Goal: Task Accomplishment & Management: Use online tool/utility

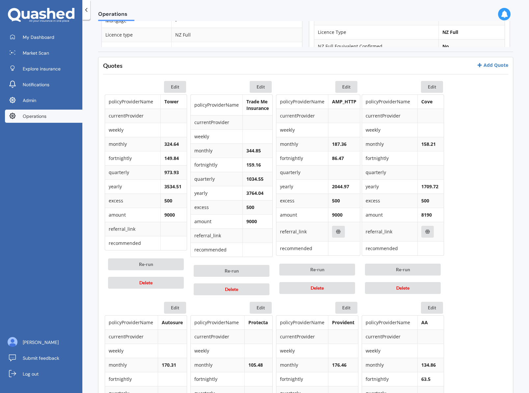
scroll to position [271, 0]
click at [306, 290] on button "Delete" at bounding box center [317, 288] width 76 height 12
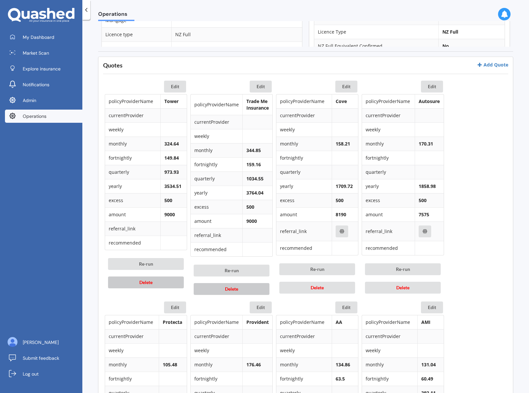
drag, startPoint x: 246, startPoint y: 289, endPoint x: 161, endPoint y: 282, distance: 84.9
click at [243, 289] on button "Delete" at bounding box center [232, 289] width 76 height 12
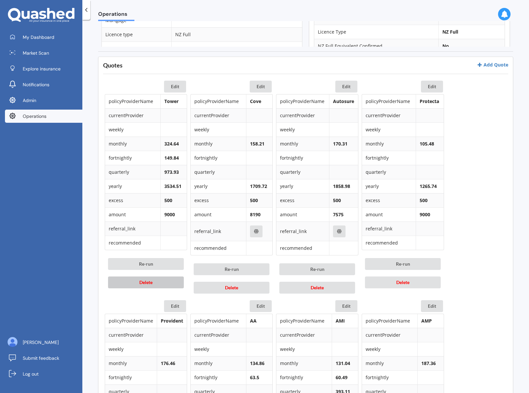
click at [128, 280] on button "Delete" at bounding box center [146, 282] width 76 height 12
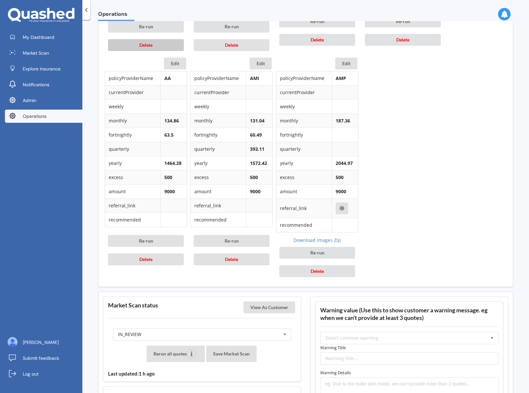
scroll to position [515, 0]
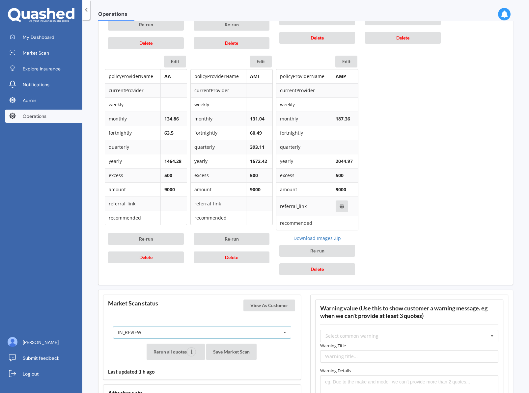
click at [246, 330] on div "IN_REVIEW READY PENDING VIEWED ABANDONED IN_REVIEW" at bounding box center [202, 332] width 178 height 13
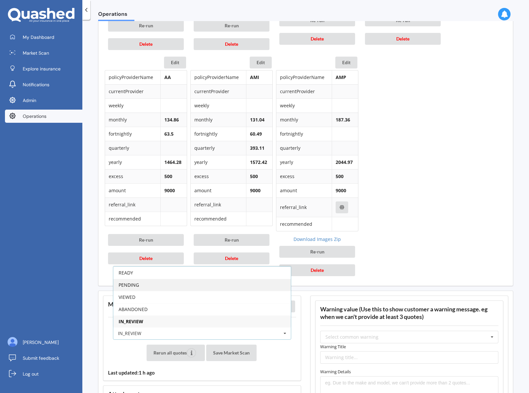
click at [217, 285] on div "PENDING" at bounding box center [201, 285] width 177 height 12
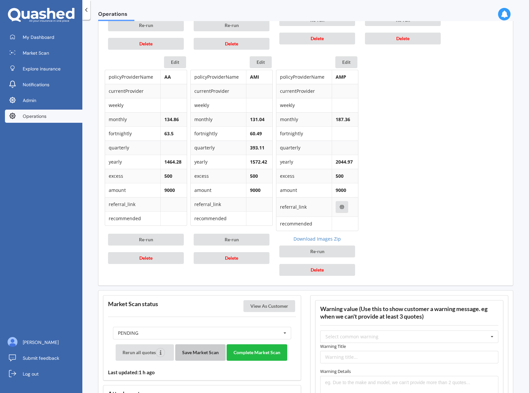
click at [206, 350] on button "Save Market Scan" at bounding box center [200, 352] width 50 height 16
click at [270, 301] on button "View As Customer" at bounding box center [269, 306] width 52 height 12
click at [335, 272] on button "Delete" at bounding box center [317, 270] width 76 height 12
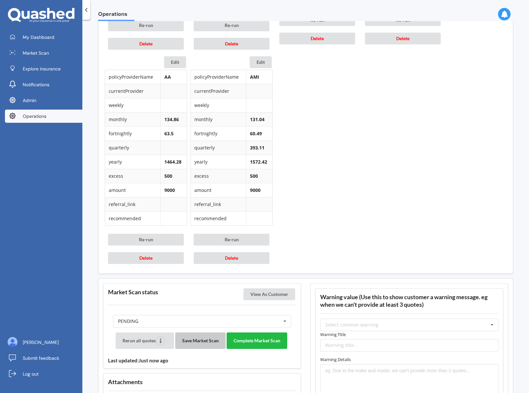
click at [202, 342] on button "Save Market Scan" at bounding box center [200, 340] width 50 height 16
click at [270, 340] on button "Complete Market Scan" at bounding box center [256, 340] width 61 height 16
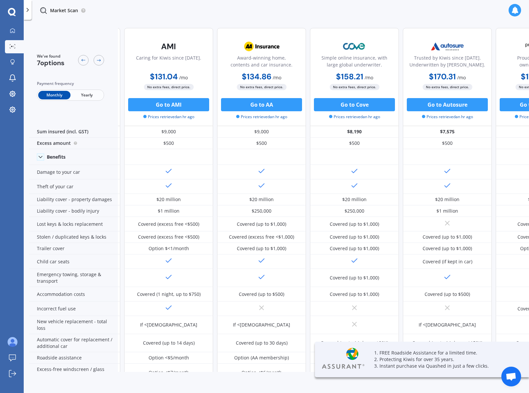
scroll to position [0, 238]
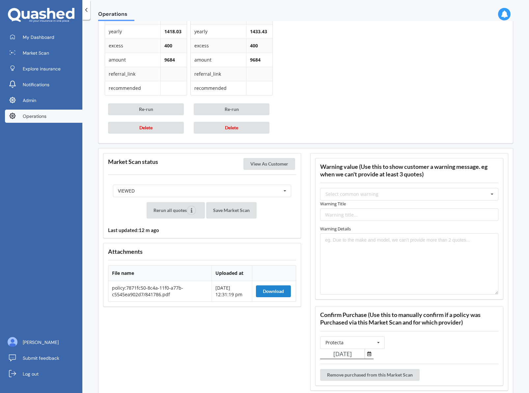
scroll to position [736, 0]
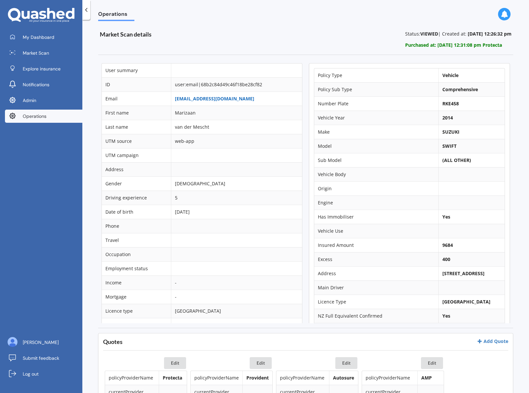
click at [202, 97] on link "marizaanvdmescht@gmail.com" at bounding box center [214, 98] width 79 height 6
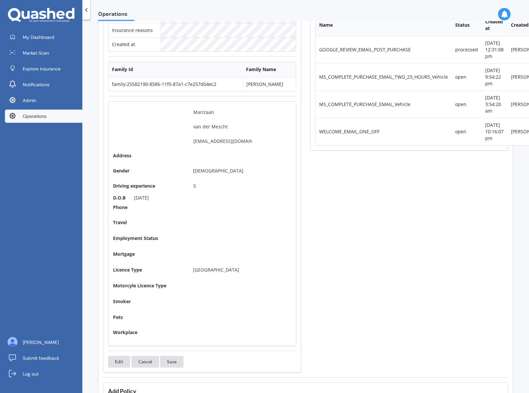
scroll to position [120, 0]
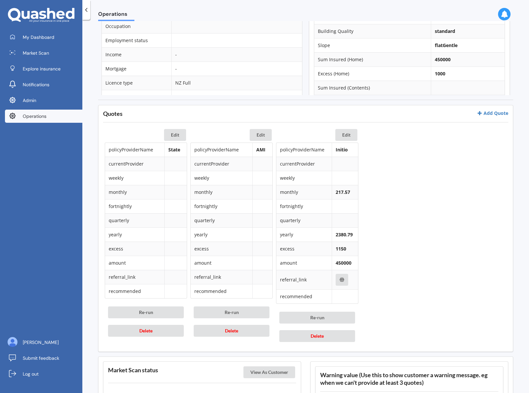
scroll to position [226, 0]
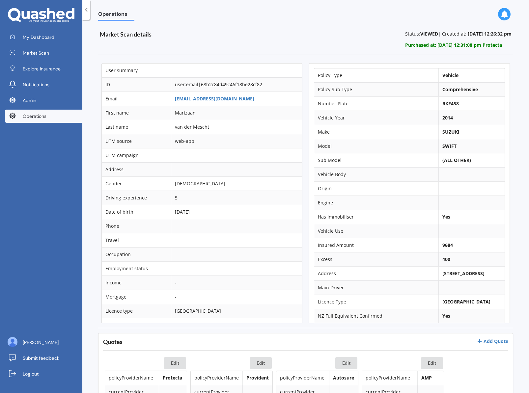
click at [198, 102] on td "marizaanvdmescht@gmail.com" at bounding box center [236, 98] width 131 height 14
click at [203, 100] on link "marizaanvdmescht@gmail.com" at bounding box center [214, 98] width 79 height 6
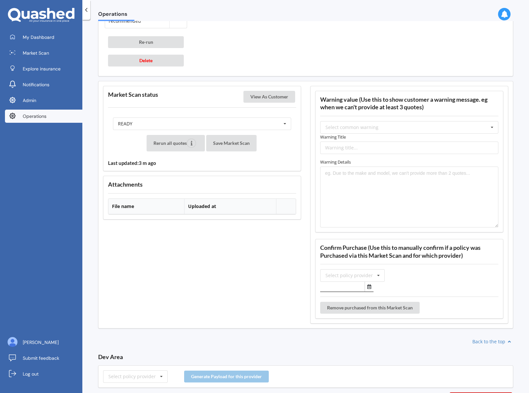
scroll to position [788, 0]
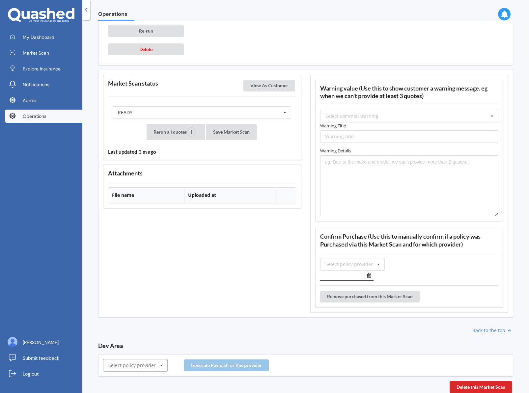
click at [139, 370] on input "text" at bounding box center [136, 365] width 64 height 12
type input "amp"
click at [142, 353] on div "AMP" at bounding box center [135, 353] width 64 height 12
click at [241, 361] on button "Generate Payload for this provider" at bounding box center [226, 365] width 85 height 12
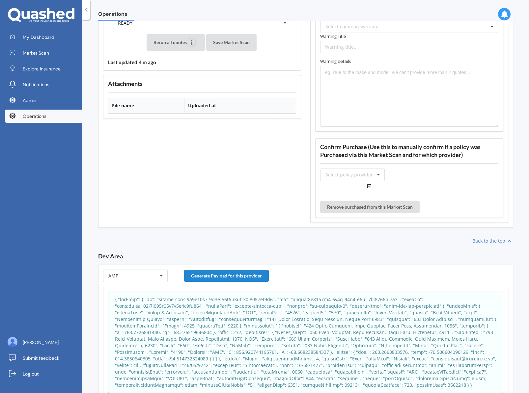
scroll to position [904, 0]
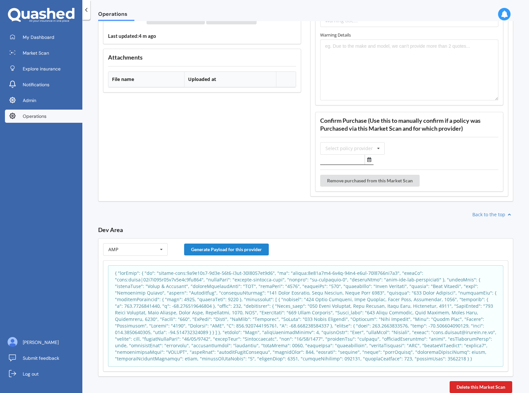
click at [217, 283] on p at bounding box center [305, 316] width 381 height 92
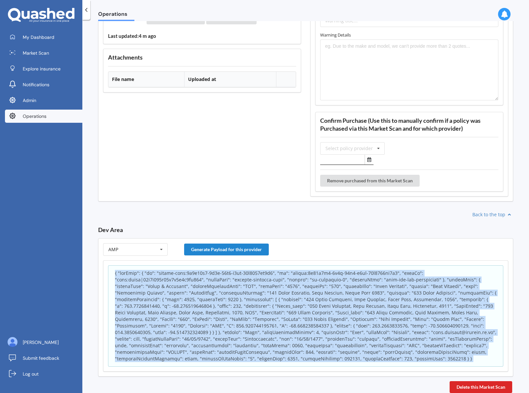
click at [217, 283] on p at bounding box center [305, 316] width 381 height 92
copy body "{ "appInfo": { "id": "policy-scan:4d4c93c0-8c4d-11f0-b2de-77e0089af0f9", "sk": …"
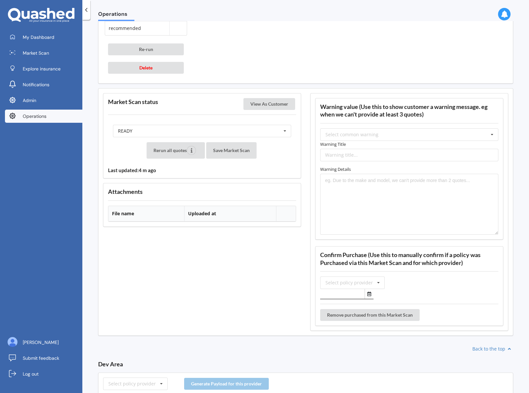
scroll to position [788, 0]
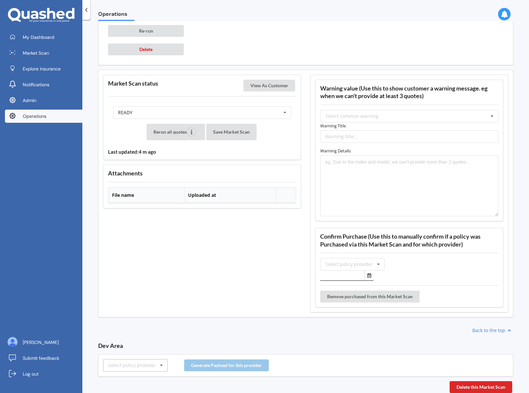
click at [129, 367] on div "Select policy provider" at bounding box center [131, 365] width 47 height 5
type input "amp"
click at [136, 351] on div "AMP" at bounding box center [135, 353] width 64 height 12
drag, startPoint x: 212, startPoint y: 366, endPoint x: 214, endPoint y: 369, distance: 3.6
click at [212, 366] on button "Generate Payload for this provider" at bounding box center [226, 365] width 85 height 12
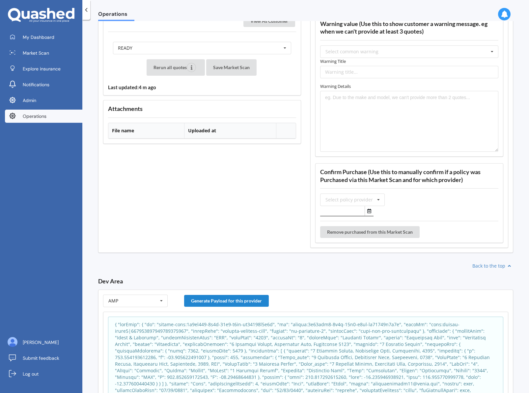
scroll to position [904, 0]
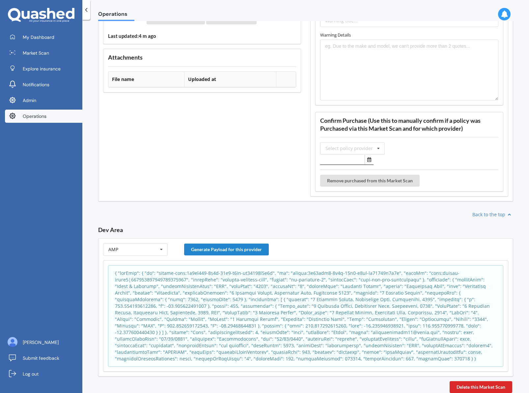
click at [227, 322] on p at bounding box center [305, 316] width 381 height 92
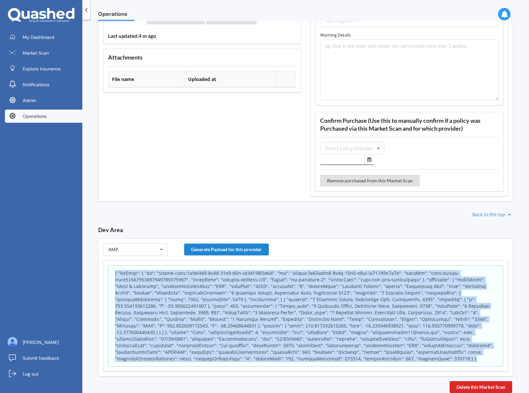
click at [227, 322] on p at bounding box center [305, 316] width 381 height 92
copy body "{ "appInfo": { "id": "policy-scan:0b5eb820-8c4e-11f0-b5df-eb86917f4b8f", "sk": …"
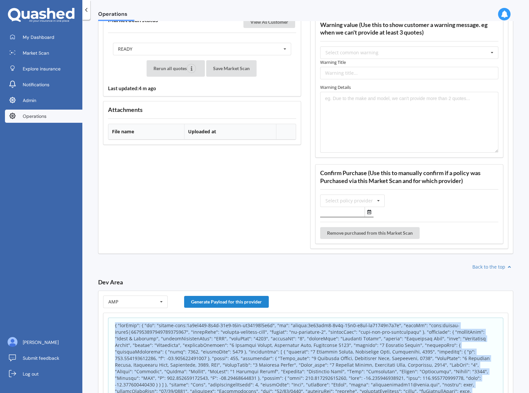
scroll to position [740, 0]
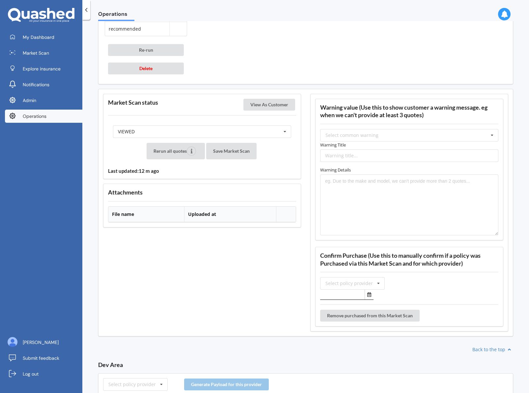
scroll to position [731, 0]
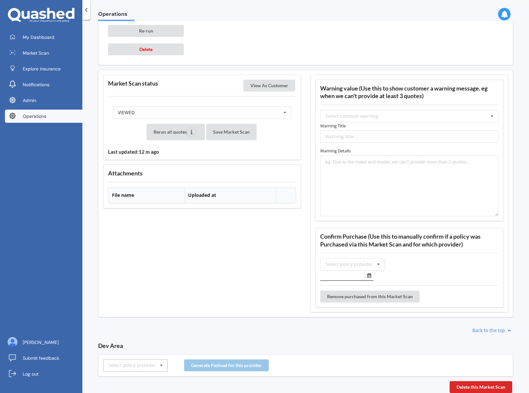
click at [118, 358] on div "Select policy provider AA AIA AMI AMP ANZ ASB Accuro Aioi Nissay Dowa Allianz P…" at bounding box center [305, 365] width 415 height 22
click at [125, 365] on div "Select policy provider" at bounding box center [131, 365] width 47 height 5
type input "a"
click at [121, 331] on div "AMP" at bounding box center [135, 329] width 64 height 12
click at [225, 363] on button "Generate Payload for this provider" at bounding box center [226, 365] width 85 height 12
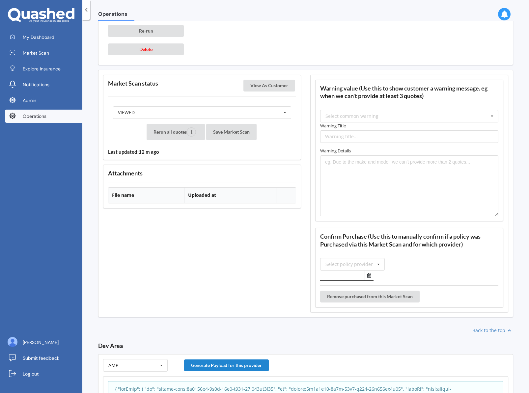
scroll to position [847, 0]
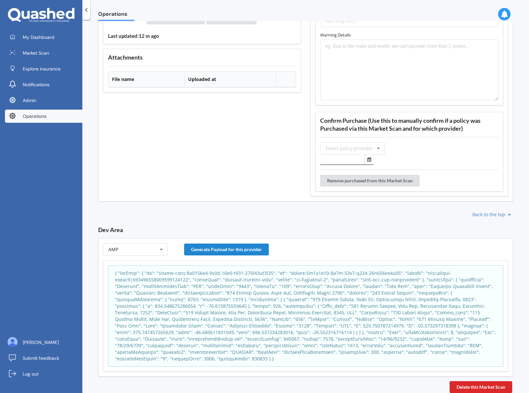
click at [204, 296] on p at bounding box center [305, 316] width 381 height 92
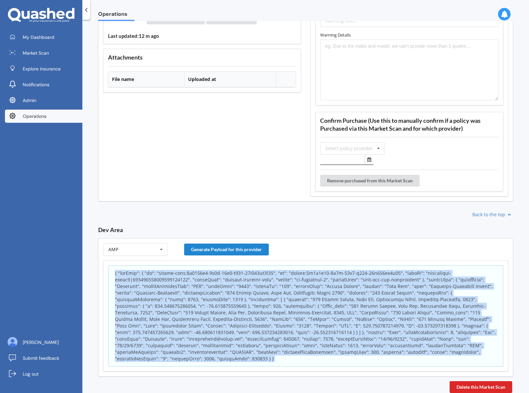
click at [204, 296] on p at bounding box center [305, 316] width 381 height 92
copy body "{ "appInfo": { "id": "policy-scan:2a1205c0-8c4d-11f0-b447-23a241bb0d04", "sk": …"
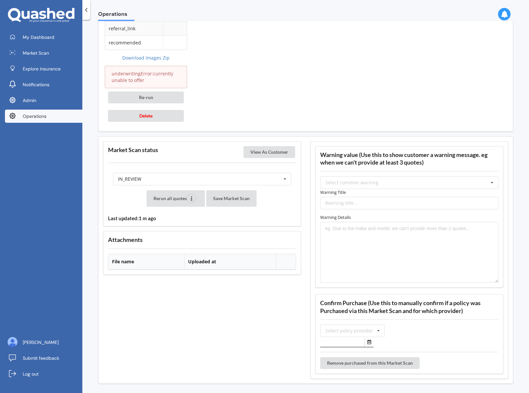
scroll to position [798, 0]
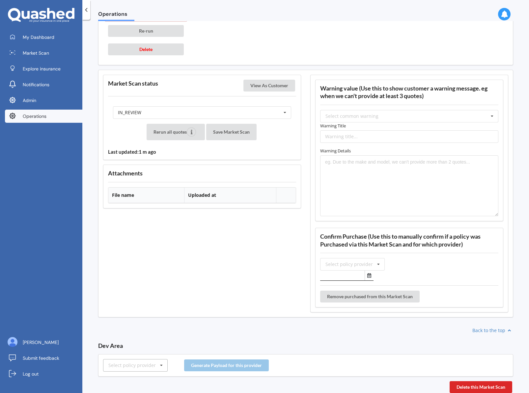
click at [129, 364] on div "Select policy provider" at bounding box center [131, 365] width 47 height 5
type input "amp"
drag, startPoint x: 120, startPoint y: 355, endPoint x: 145, endPoint y: 363, distance: 25.8
click at [120, 355] on div "AMP" at bounding box center [135, 353] width 64 height 12
click at [211, 367] on button "Generate Payload for this provider" at bounding box center [226, 365] width 85 height 12
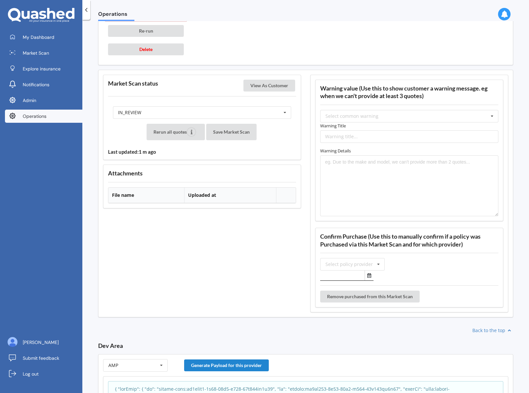
scroll to position [908, 0]
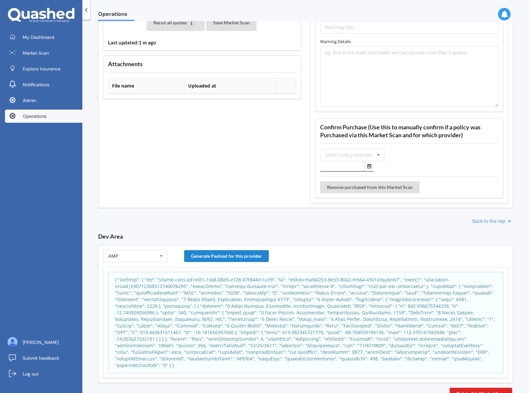
click at [256, 306] on p at bounding box center [305, 322] width 381 height 92
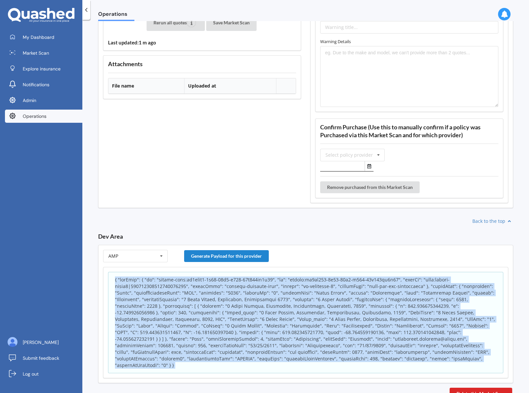
click at [256, 306] on p at bounding box center [305, 322] width 381 height 92
copy body "{ "appInfo": { "id": "policy-scan:aa5eecc0-8c52-11f0-b447-23a241bb0d04", "sk": …"
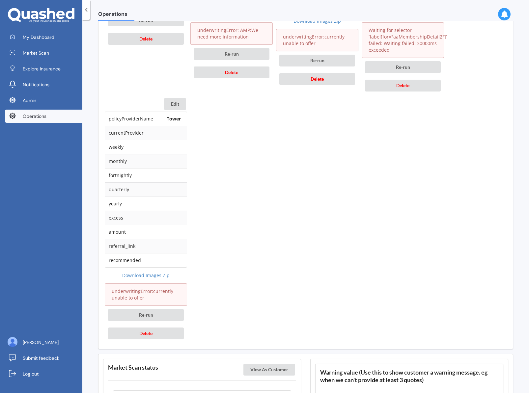
scroll to position [0, 0]
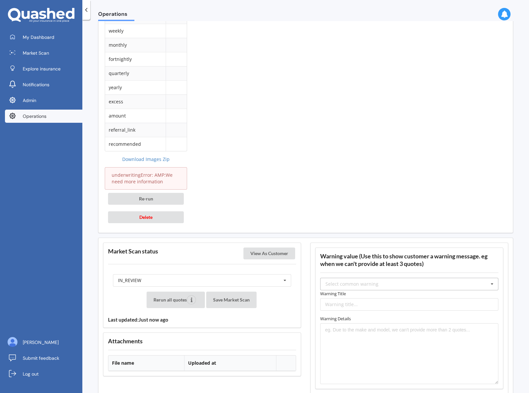
scroll to position [634, 0]
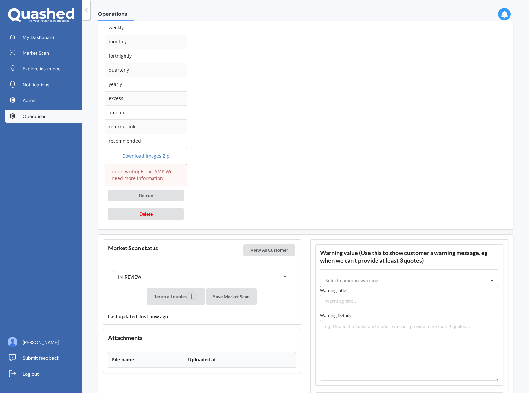
click at [383, 280] on input "text" at bounding box center [409, 281] width 177 height 12
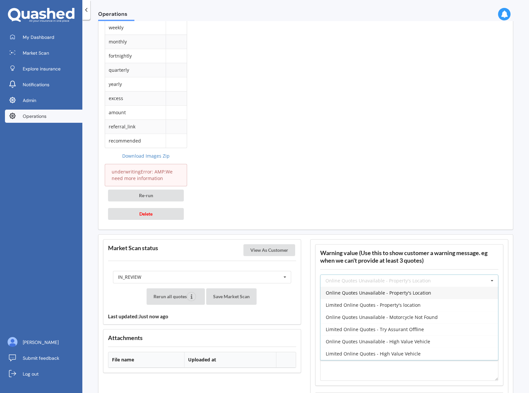
click at [398, 292] on span "Online Quotes Unavailable - Property's Location" at bounding box center [377, 293] width 105 height 6
type input "Online Quotes Unavailable - Property's Location"
type textarea "Insurers were unable to provide an online quote at the time of the scan; likely…"
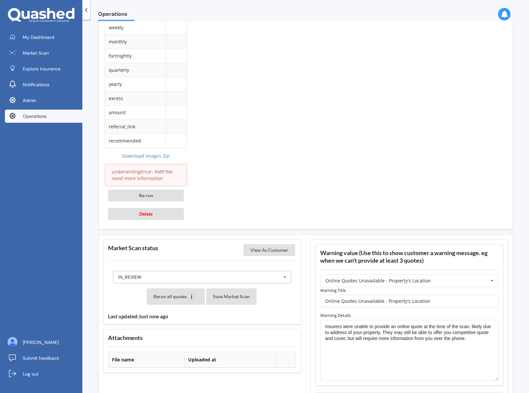
click at [244, 279] on div "IN_REVIEW READY PENDING VIEWED ABANDONED IN_REVIEW" at bounding box center [202, 277] width 178 height 13
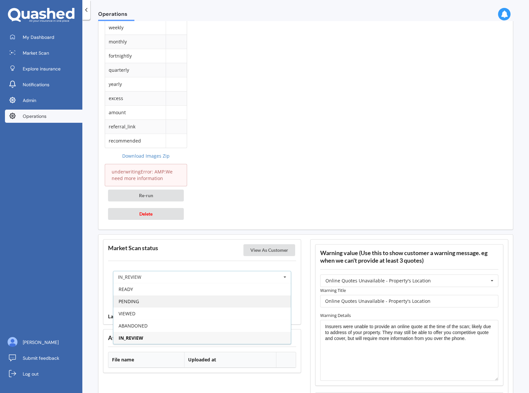
click at [189, 299] on div "PENDING" at bounding box center [201, 301] width 177 height 12
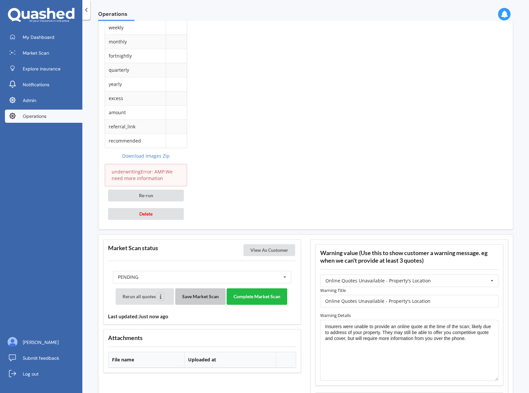
click at [196, 298] on button "Save Market Scan" at bounding box center [200, 296] width 50 height 16
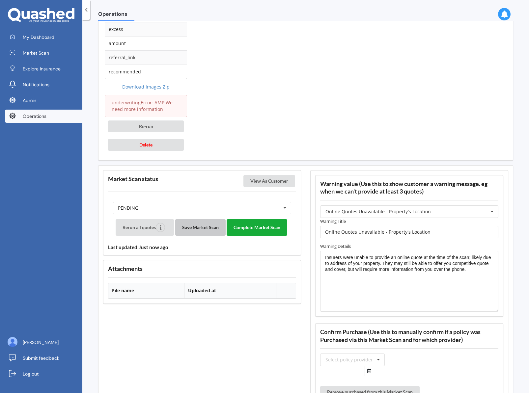
scroll to position [703, 0]
click at [281, 226] on button "Complete Market Scan" at bounding box center [256, 227] width 61 height 16
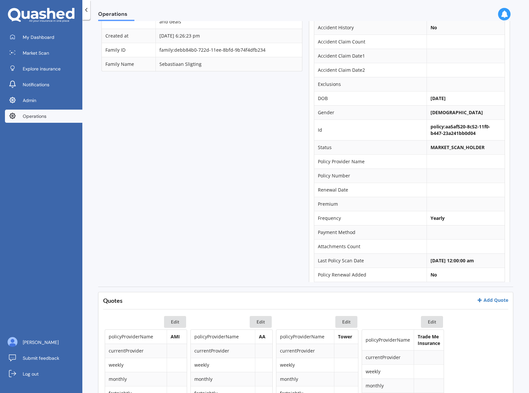
scroll to position [29, 0]
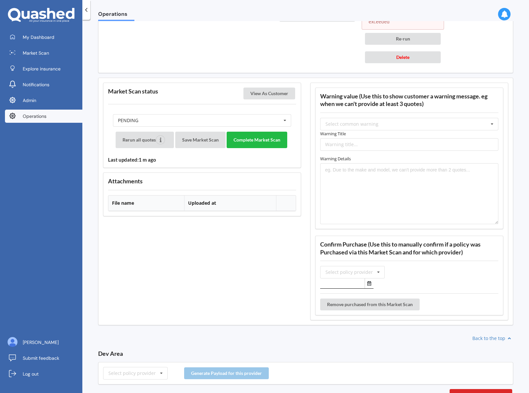
scroll to position [551, 0]
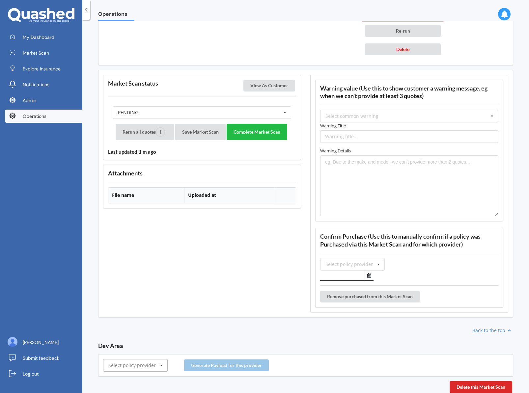
click at [126, 369] on input "text" at bounding box center [136, 365] width 64 height 12
type input "amp"
click at [127, 351] on div "AMP" at bounding box center [135, 353] width 64 height 12
click at [229, 366] on button "Generate Payload for this provider" at bounding box center [226, 365] width 85 height 12
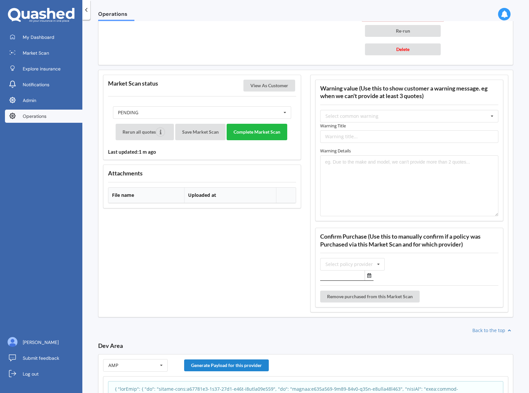
scroll to position [660, 0]
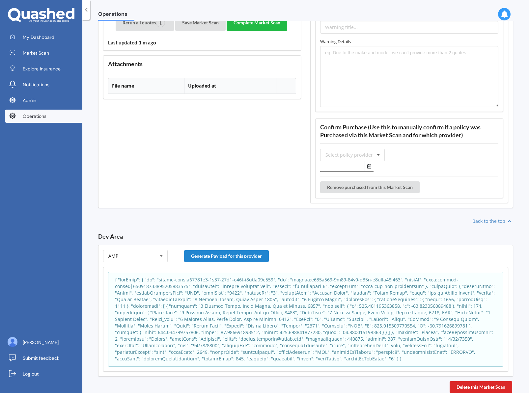
click at [232, 323] on p at bounding box center [305, 319] width 381 height 86
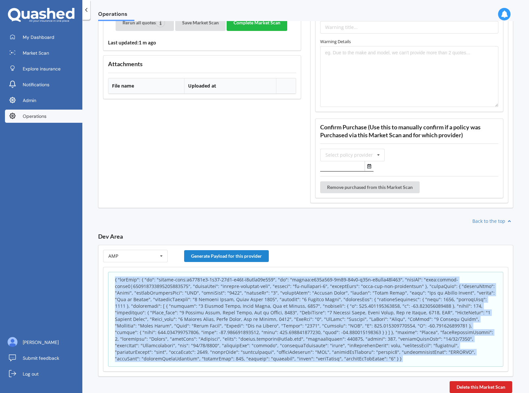
click at [232, 323] on p at bounding box center [305, 319] width 381 height 86
copy body "{ "appInfo": { "id": "policy-scan:e88722f0-8c53-11f0-a47d-b7dafb19c841", "sk": …"
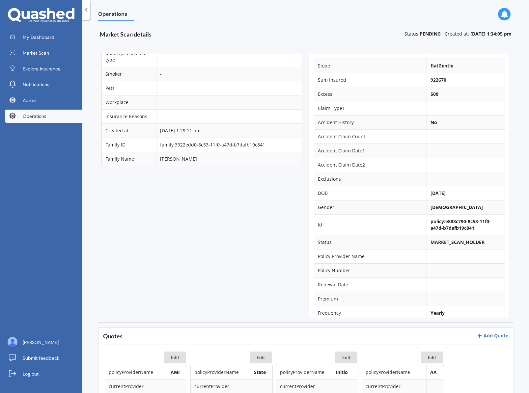
scroll to position [273, 0]
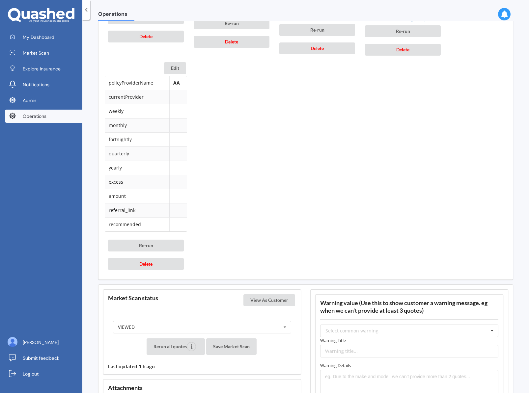
scroll to position [731, 0]
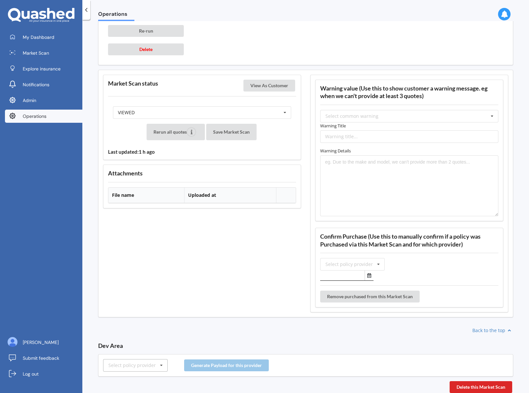
click at [131, 364] on div "Select policy provider" at bounding box center [131, 365] width 47 height 5
type input "amp"
click at [138, 354] on div "AMP" at bounding box center [135, 353] width 64 height 12
click at [232, 367] on button "Generate Payload for this provider" at bounding box center [226, 365] width 85 height 12
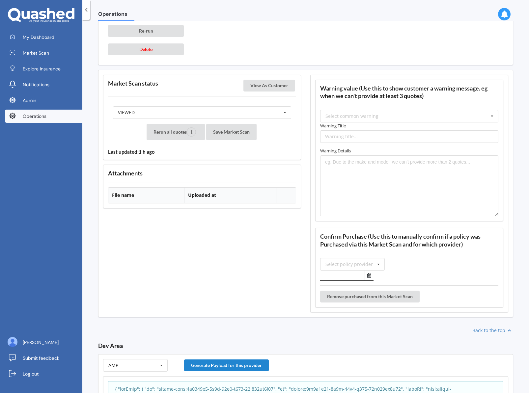
scroll to position [847, 0]
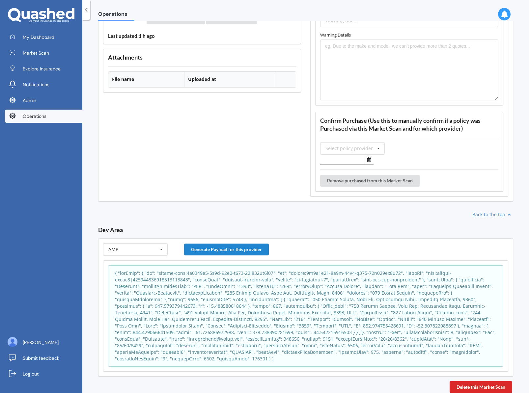
click at [259, 298] on p at bounding box center [305, 316] width 381 height 92
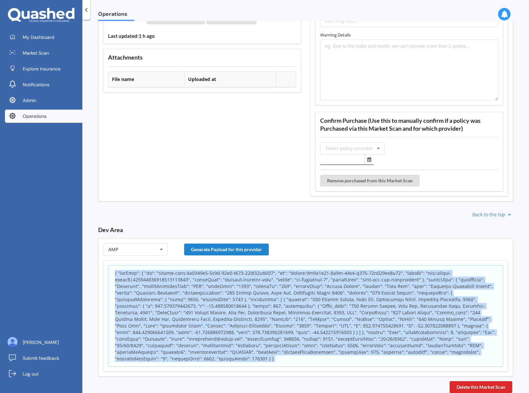
click at [259, 298] on p at bounding box center [305, 316] width 381 height 92
copy body "{ "appInfo": { "id": "policy-scan:2a1205c0-8c4d-11f0-b447-23a241bb0d04", "sk": …"
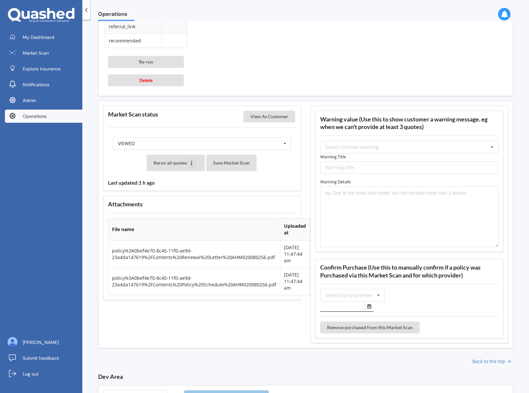
scroll to position [787, 0]
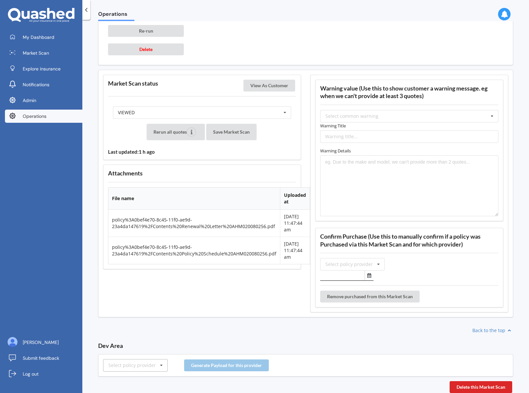
click at [138, 363] on div "Select policy provider" at bounding box center [131, 365] width 47 height 5
type input "amp"
click at [119, 350] on div "AMP" at bounding box center [135, 353] width 64 height 12
click at [220, 366] on button "Generate Payload for this provider" at bounding box center [226, 365] width 85 height 12
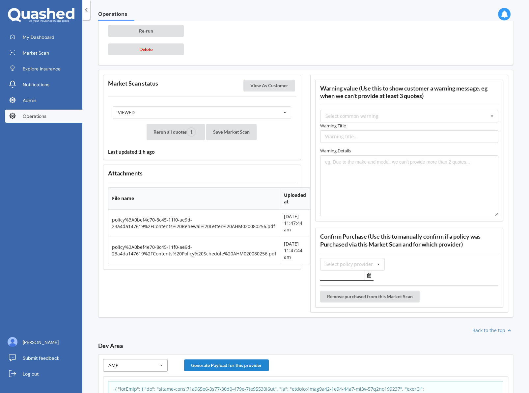
scroll to position [902, 0]
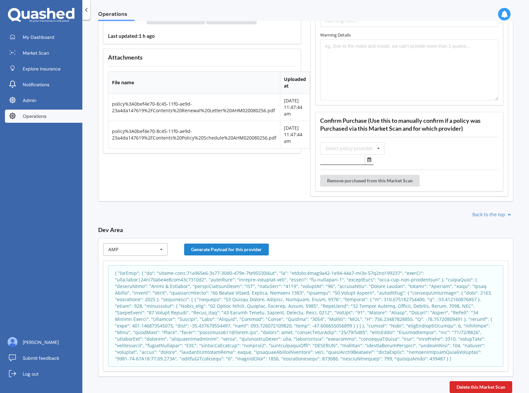
click at [289, 324] on p at bounding box center [305, 316] width 381 height 92
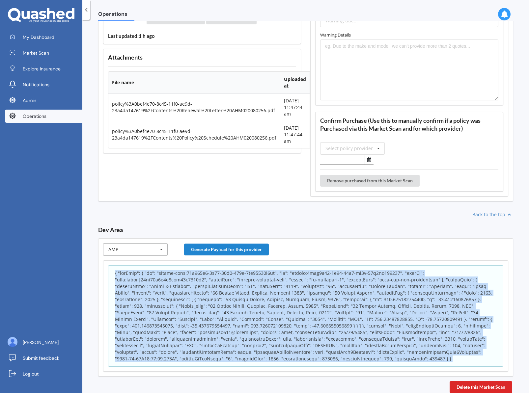
click at [289, 324] on p at bounding box center [305, 316] width 381 height 92
copy body "{ "appInfo": { "id": "policy-scan:14a914f0-8c46-11f0-886c-6dd98970d8ee", "sk": …"
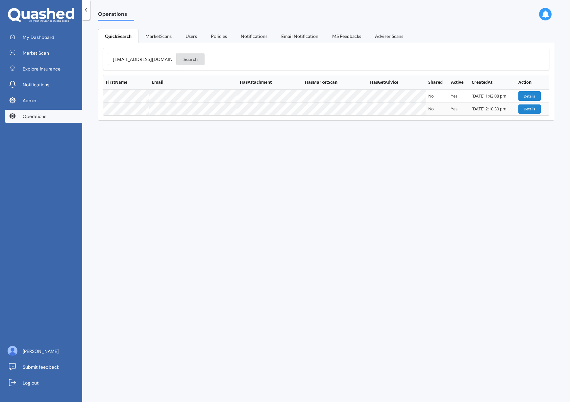
click at [148, 37] on link "MarketScans" at bounding box center [159, 36] width 40 height 14
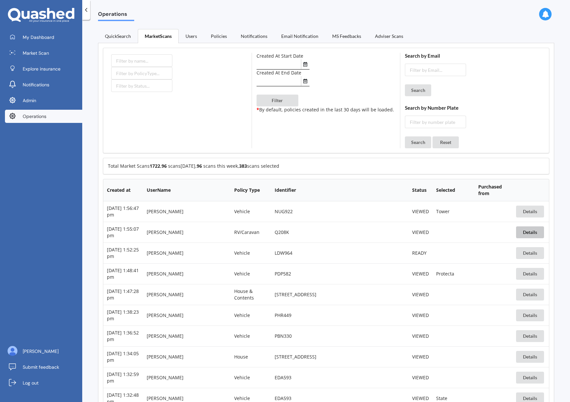
click at [525, 234] on button "Details" at bounding box center [530, 232] width 28 height 12
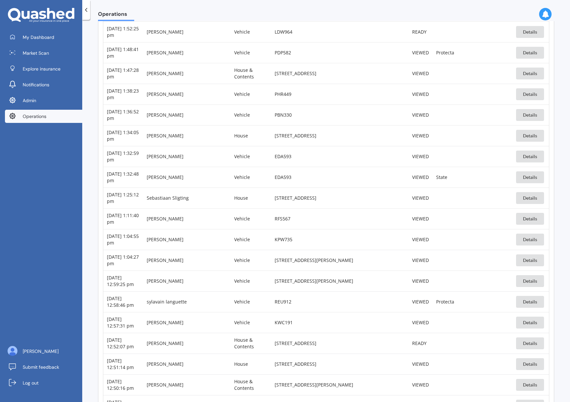
scroll to position [223, 0]
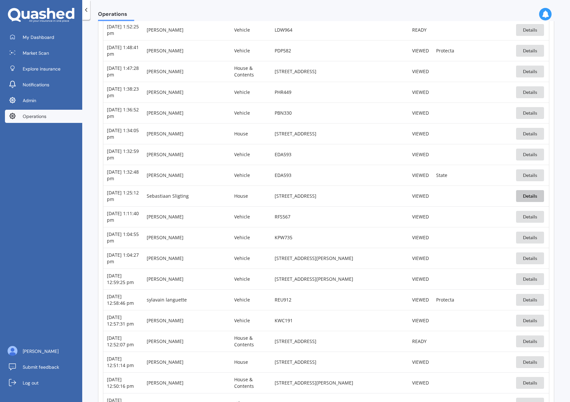
click at [530, 197] on button "Details" at bounding box center [530, 196] width 28 height 12
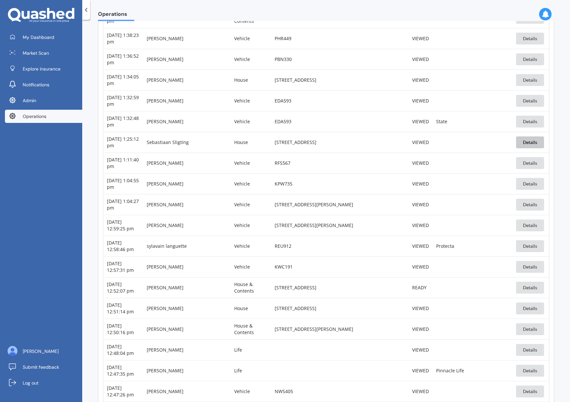
scroll to position [283, 0]
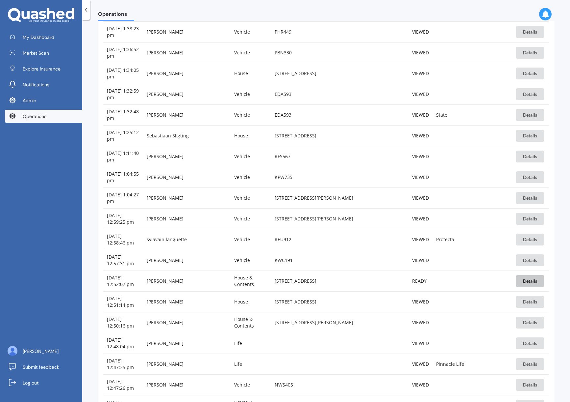
click at [535, 280] on button "Details" at bounding box center [530, 281] width 28 height 12
click at [528, 322] on button "Details" at bounding box center [530, 322] width 28 height 12
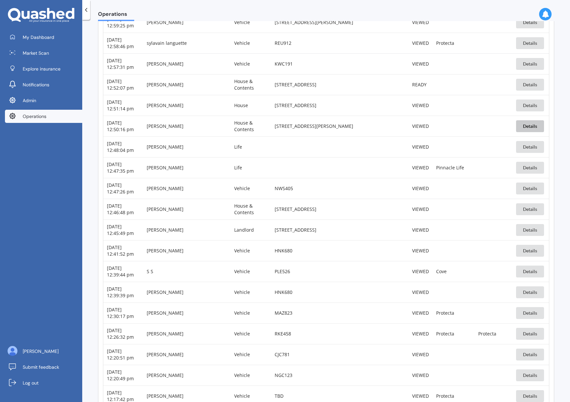
scroll to position [480, 0]
click at [521, 229] on button "Details" at bounding box center [530, 229] width 28 height 12
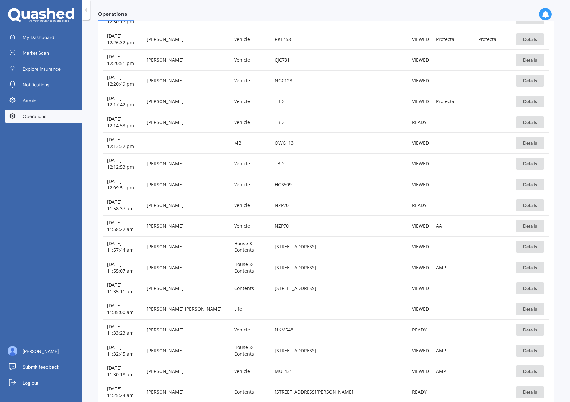
scroll to position [775, 0]
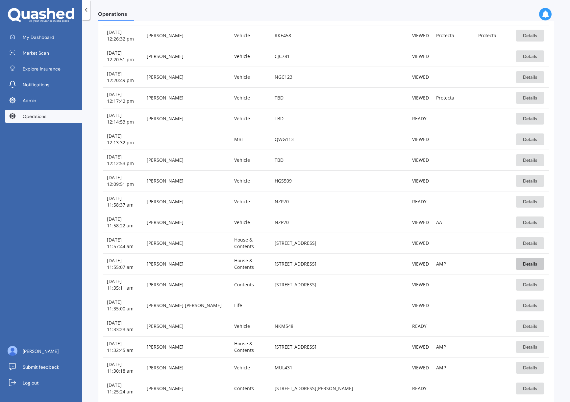
click at [528, 266] on button "Details" at bounding box center [530, 264] width 28 height 12
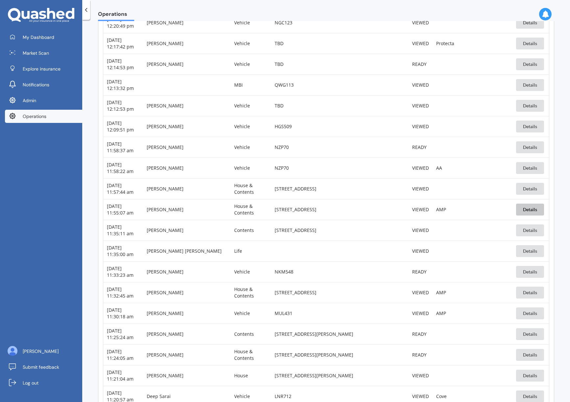
scroll to position [832, 0]
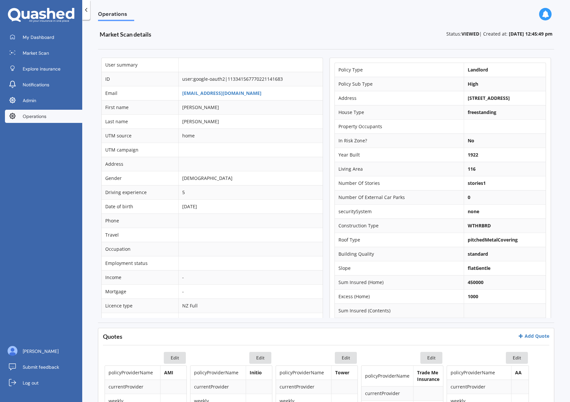
click at [510, 99] on b "[STREET_ADDRESS]" at bounding box center [489, 98] width 42 height 6
copy td "[STREET_ADDRESS]"
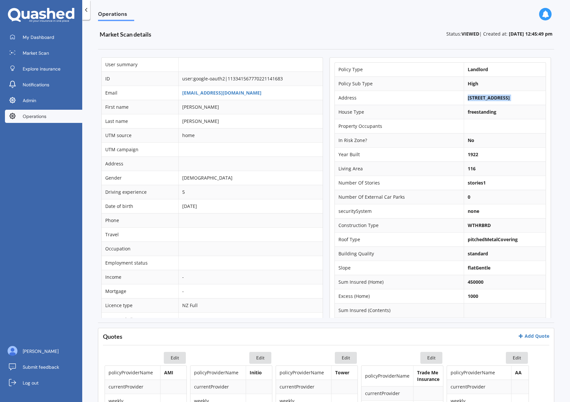
click at [470, 285] on b "450000" at bounding box center [476, 281] width 16 height 6
copy td "450000"
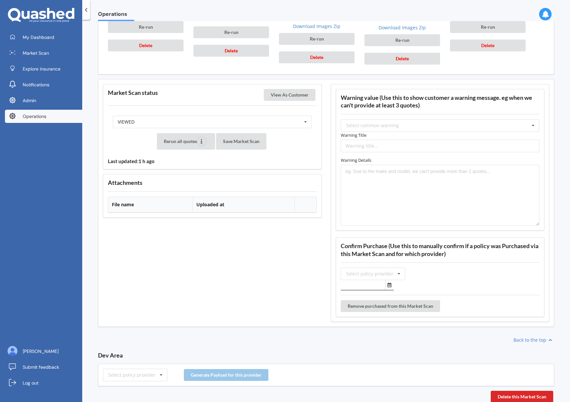
scroll to position [508, 0]
click at [155, 375] on input "text" at bounding box center [136, 374] width 64 height 12
click at [120, 340] on div "AMP" at bounding box center [135, 337] width 64 height 12
click at [240, 372] on button "Generate Payload for this provider" at bounding box center [226, 374] width 85 height 12
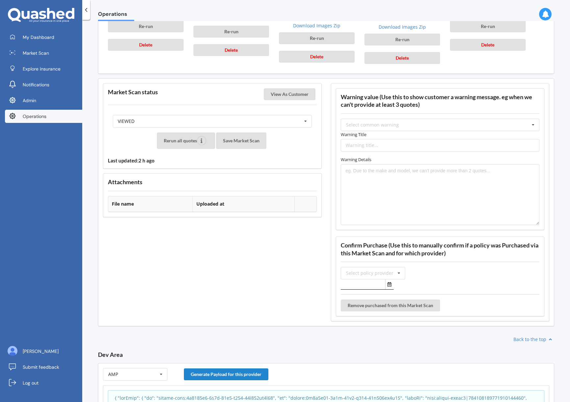
scroll to position [611, 0]
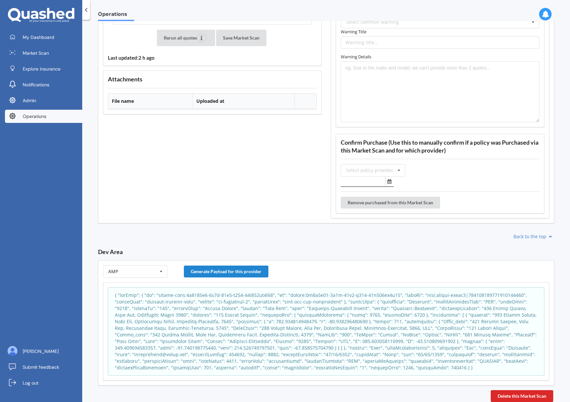
click at [311, 301] on p at bounding box center [326, 331] width 423 height 79
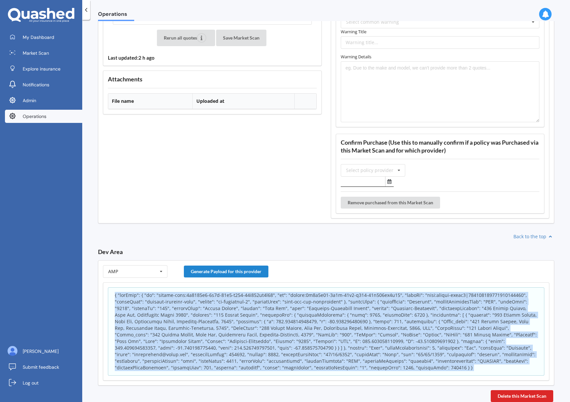
click at [311, 301] on p at bounding box center [326, 331] width 423 height 79
copy body "{ "appInfo": { "id": "policy-scan:2a1205c0-8c4d-11f0-b447-23a241bb0d04", "sk": …"
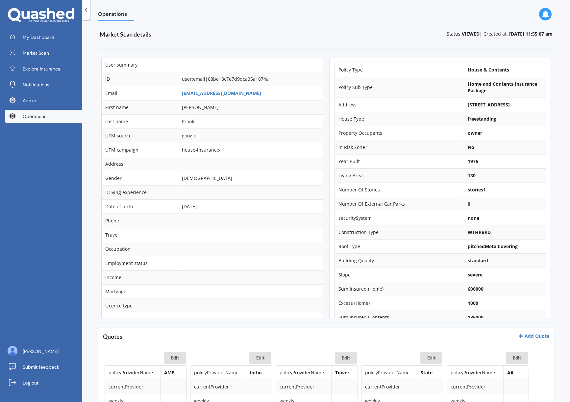
click at [477, 103] on b "22 Davies Street, Concord, Dunedin 9018" at bounding box center [489, 104] width 42 height 6
click at [477, 103] on b "[STREET_ADDRESS]" at bounding box center [489, 104] width 42 height 6
copy td "[STREET_ADDRESS]"
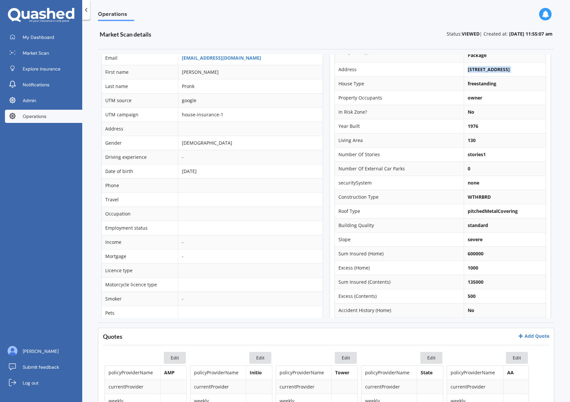
scroll to position [37, 0]
click at [474, 255] on b "600000" at bounding box center [476, 252] width 16 height 6
copy b "600000"
click at [471, 283] on b "135000" at bounding box center [476, 280] width 16 height 6
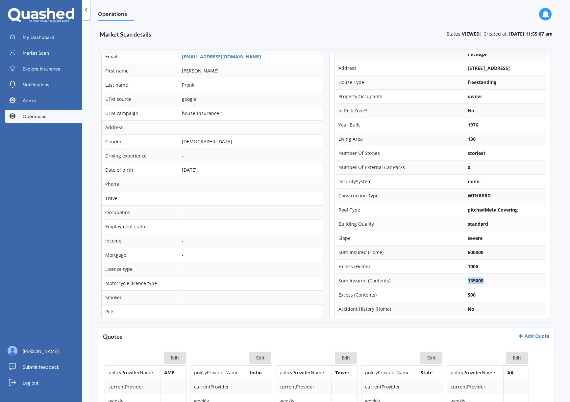
click at [471, 283] on b "135000" at bounding box center [476, 280] width 16 height 6
copy b "135000"
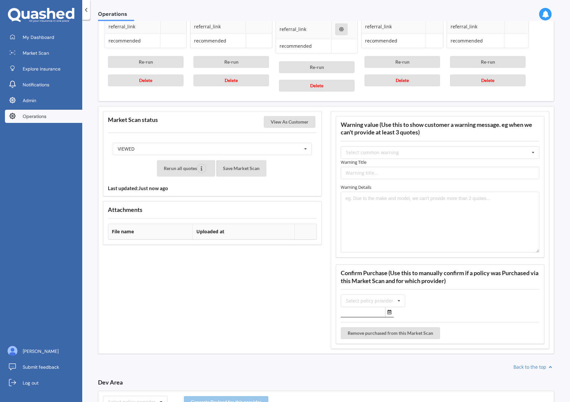
scroll to position [501, 0]
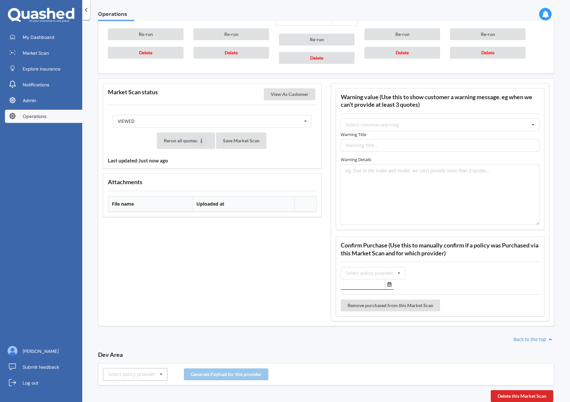
click at [141, 375] on div "Select policy provider" at bounding box center [131, 374] width 47 height 5
type input "a"
click at [130, 337] on div "AMP" at bounding box center [135, 337] width 64 height 12
click at [221, 373] on button "Generate Payload for this provider" at bounding box center [226, 374] width 85 height 12
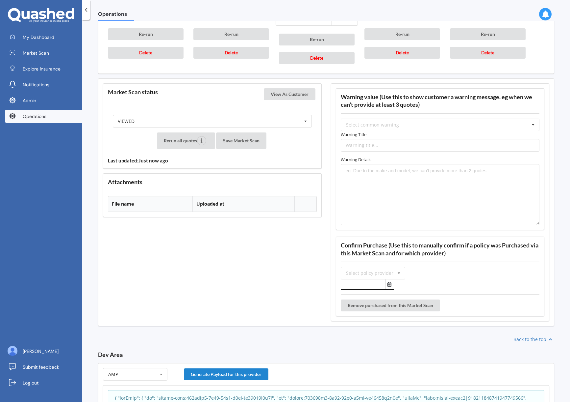
scroll to position [603, 0]
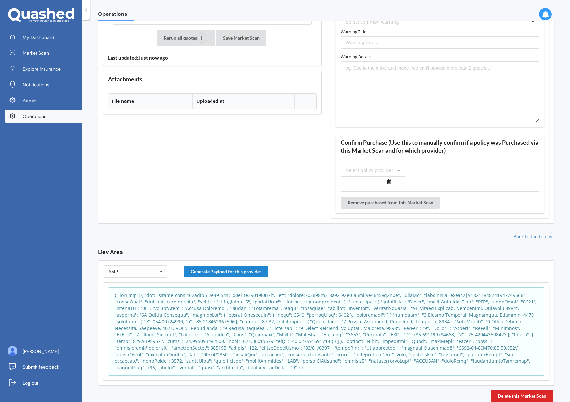
click at [253, 346] on p at bounding box center [326, 331] width 423 height 79
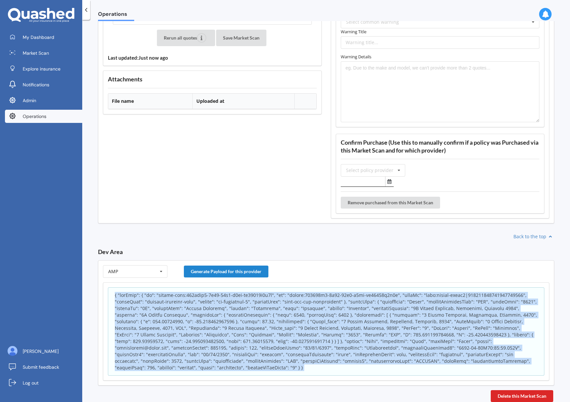
click at [253, 346] on p at bounding box center [326, 331] width 423 height 79
copy body "{ "appInfo": { "id": "policy-scan:056dfbb0-8c58-11f0-b5df-eb86917f4b8f", "sk": …"
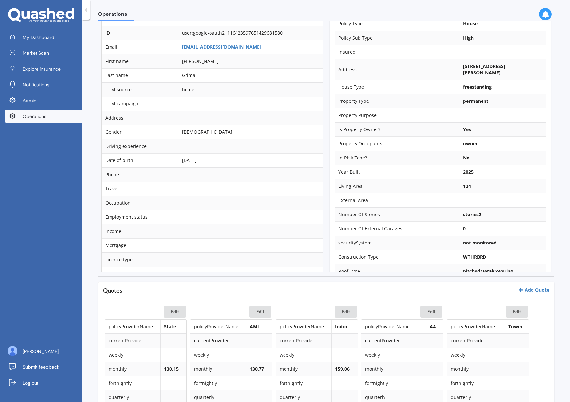
scroll to position [0, 0]
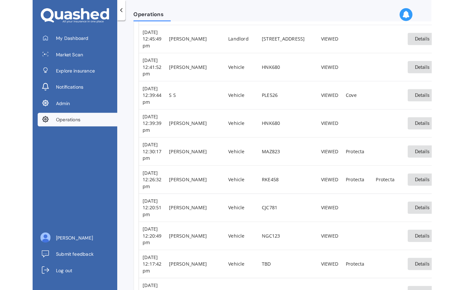
scroll to position [622, 0]
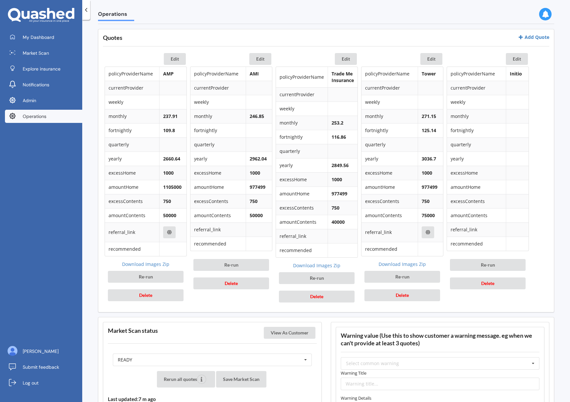
scroll to position [296, 0]
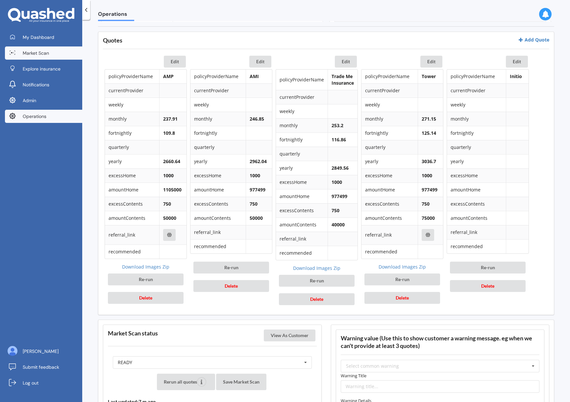
click at [49, 55] on span "Market Scan" at bounding box center [36, 53] width 26 height 7
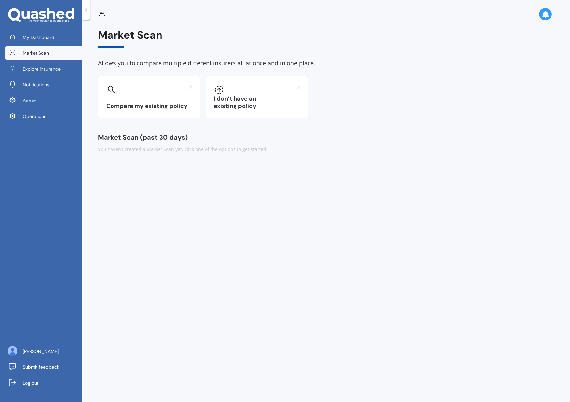
click at [44, 53] on span "Market Scan" at bounding box center [36, 53] width 26 height 7
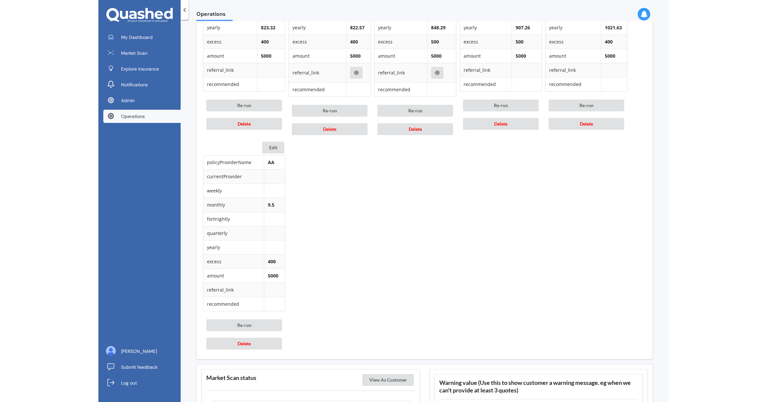
scroll to position [526, 0]
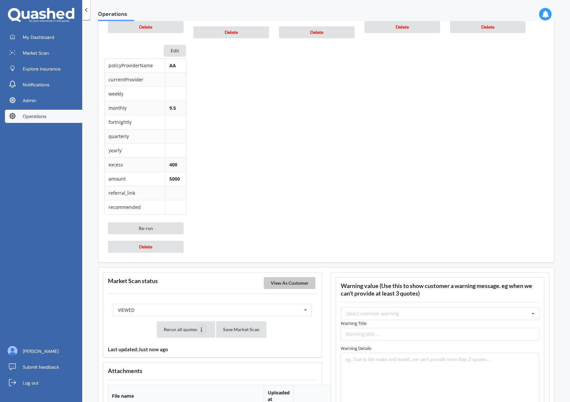
click at [299, 286] on button "View As Customer" at bounding box center [290, 283] width 52 height 12
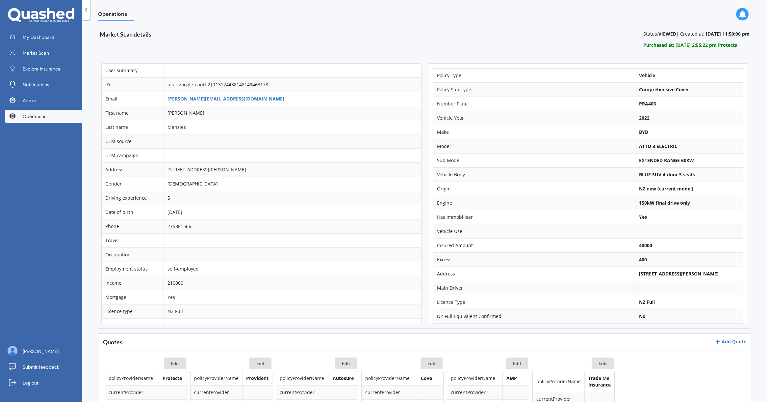
click at [189, 102] on td "[PERSON_NAME][EMAIL_ADDRESS][DOMAIN_NAME]" at bounding box center [292, 98] width 257 height 14
click at [191, 99] on link "[PERSON_NAME][EMAIL_ADDRESS][DOMAIN_NAME]" at bounding box center [226, 98] width 117 height 6
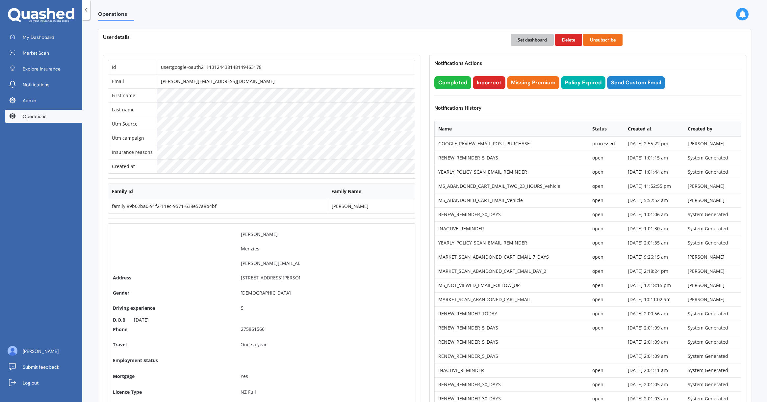
click at [531, 40] on button "Set dashboard" at bounding box center [532, 40] width 43 height 12
click at [44, 45] on div "My Dashboard Market Scan Explore insurance Notifications Admin Operations" at bounding box center [41, 78] width 82 height 95
click at [48, 37] on span "My Dashboard" at bounding box center [39, 37] width 32 height 7
